Goal: Information Seeking & Learning: Understand process/instructions

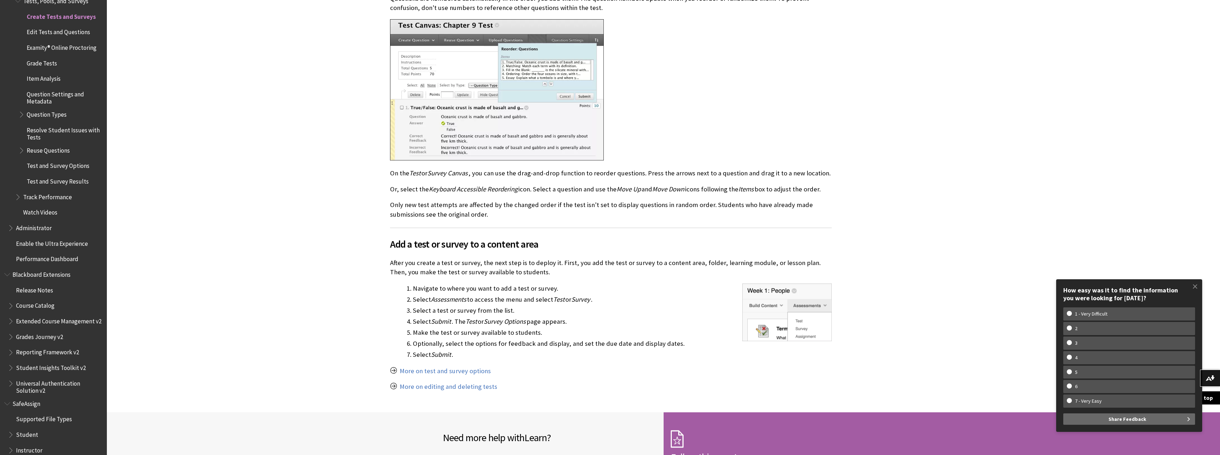
scroll to position [1353, 0]
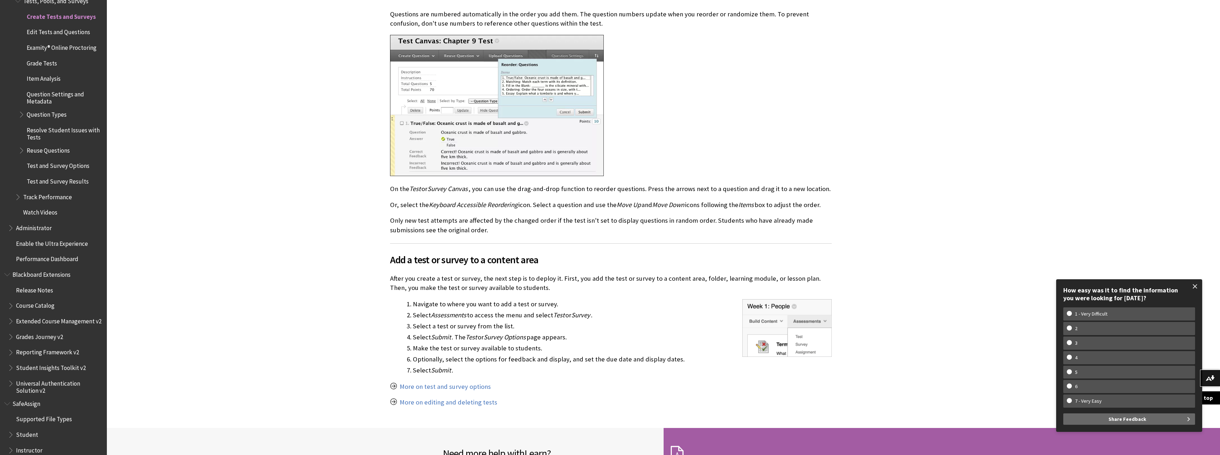
click at [1196, 287] on span at bounding box center [1194, 286] width 15 height 15
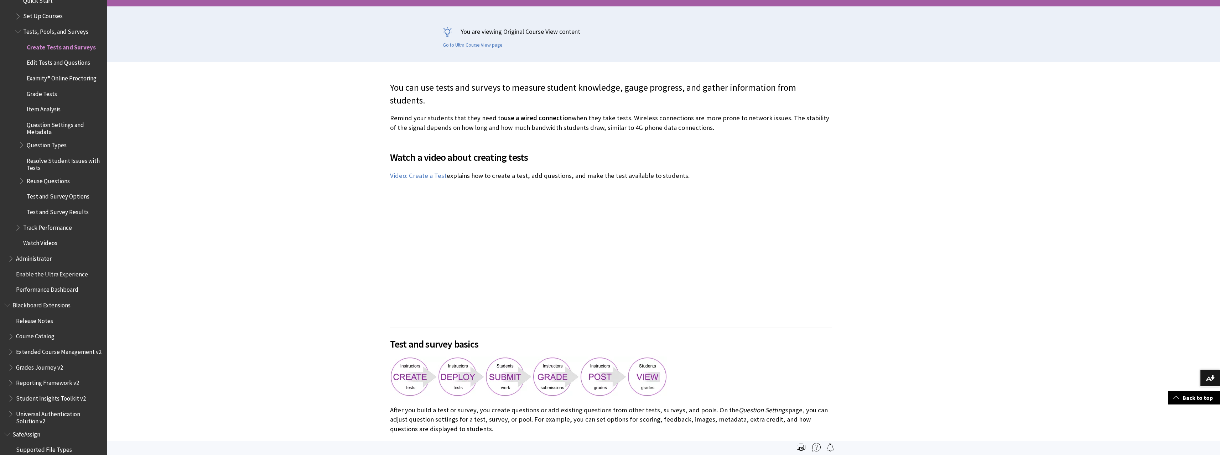
scroll to position [1013, 0]
click at [56, 35] on span "Tests, Pools, and Surveys" at bounding box center [55, 36] width 65 height 10
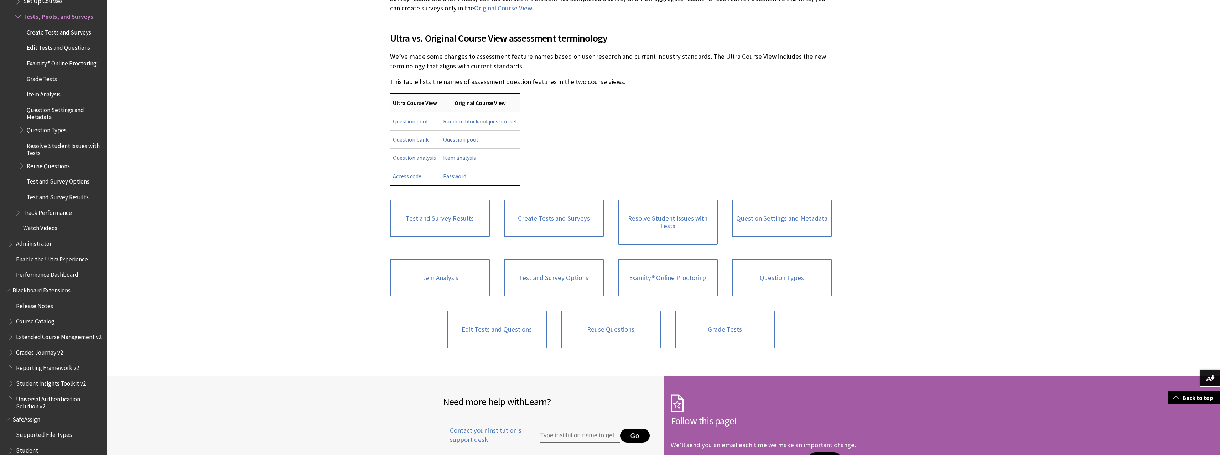
scroll to position [285, 0]
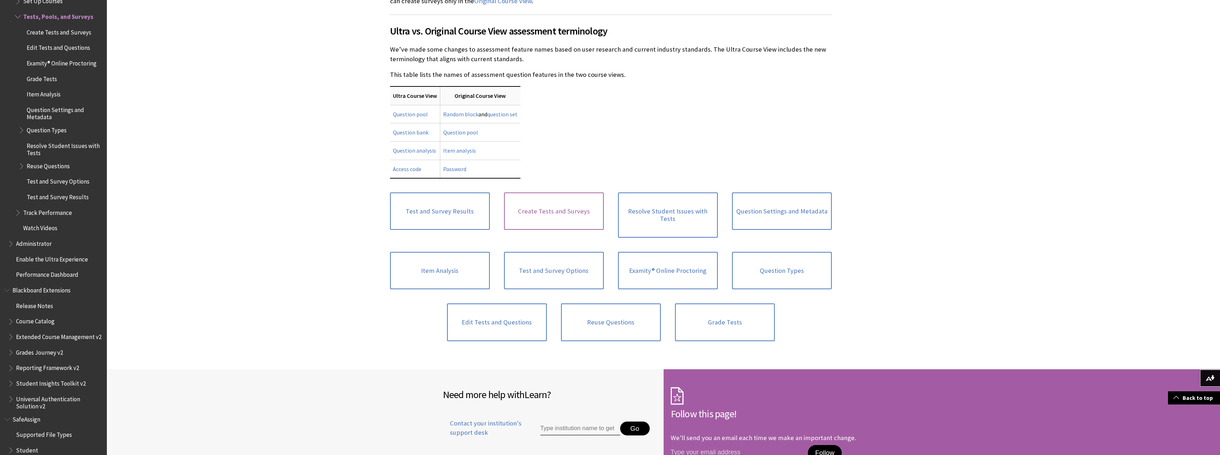
click at [569, 212] on link "Create Tests and Surveys" at bounding box center [554, 212] width 100 height 38
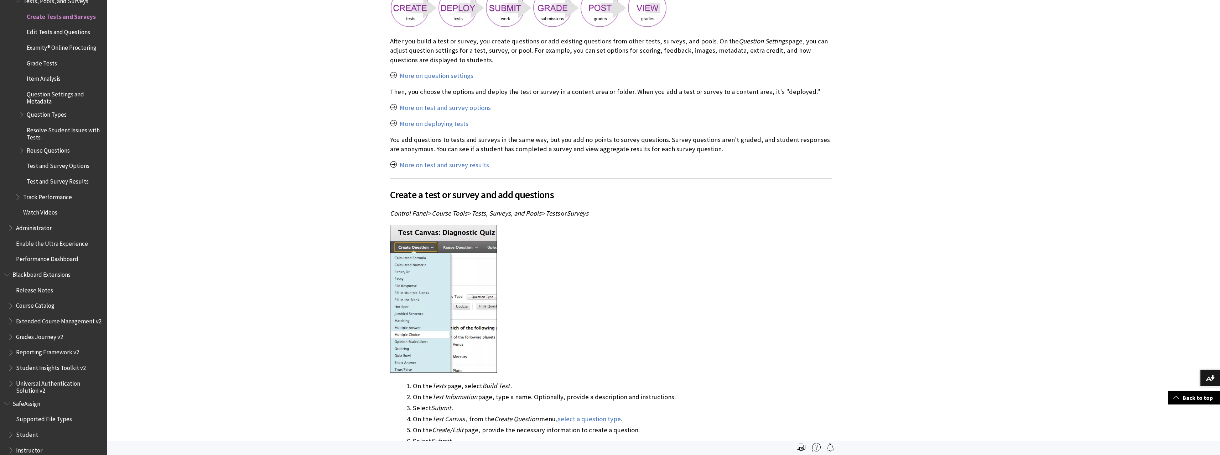
scroll to position [392, 0]
